Goal: Task Accomplishment & Management: Manage account settings

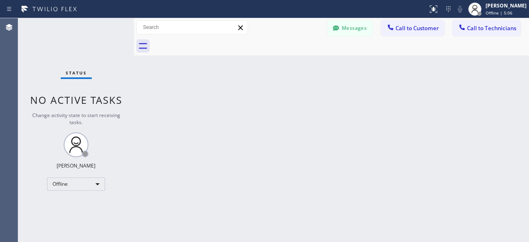
click at [40, 29] on div "Status No active tasks Change activity state to start receiving tasks. [PERSON_…" at bounding box center [76, 130] width 116 height 224
click at [94, 183] on div "Offline" at bounding box center [76, 183] width 58 height 13
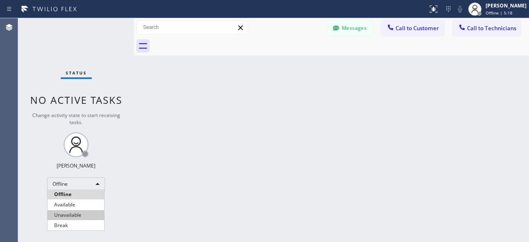
click at [75, 215] on li "Unavailable" at bounding box center [76, 215] width 57 height 10
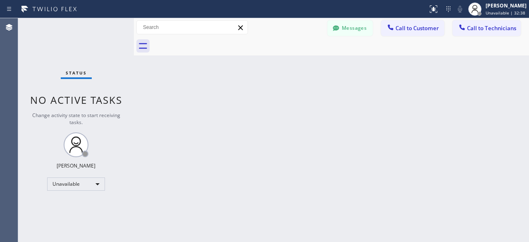
click at [31, 52] on div "Status No active tasks Change activity state to start receiving tasks. [PERSON_…" at bounding box center [76, 130] width 116 height 224
